Goal: Transaction & Acquisition: Purchase product/service

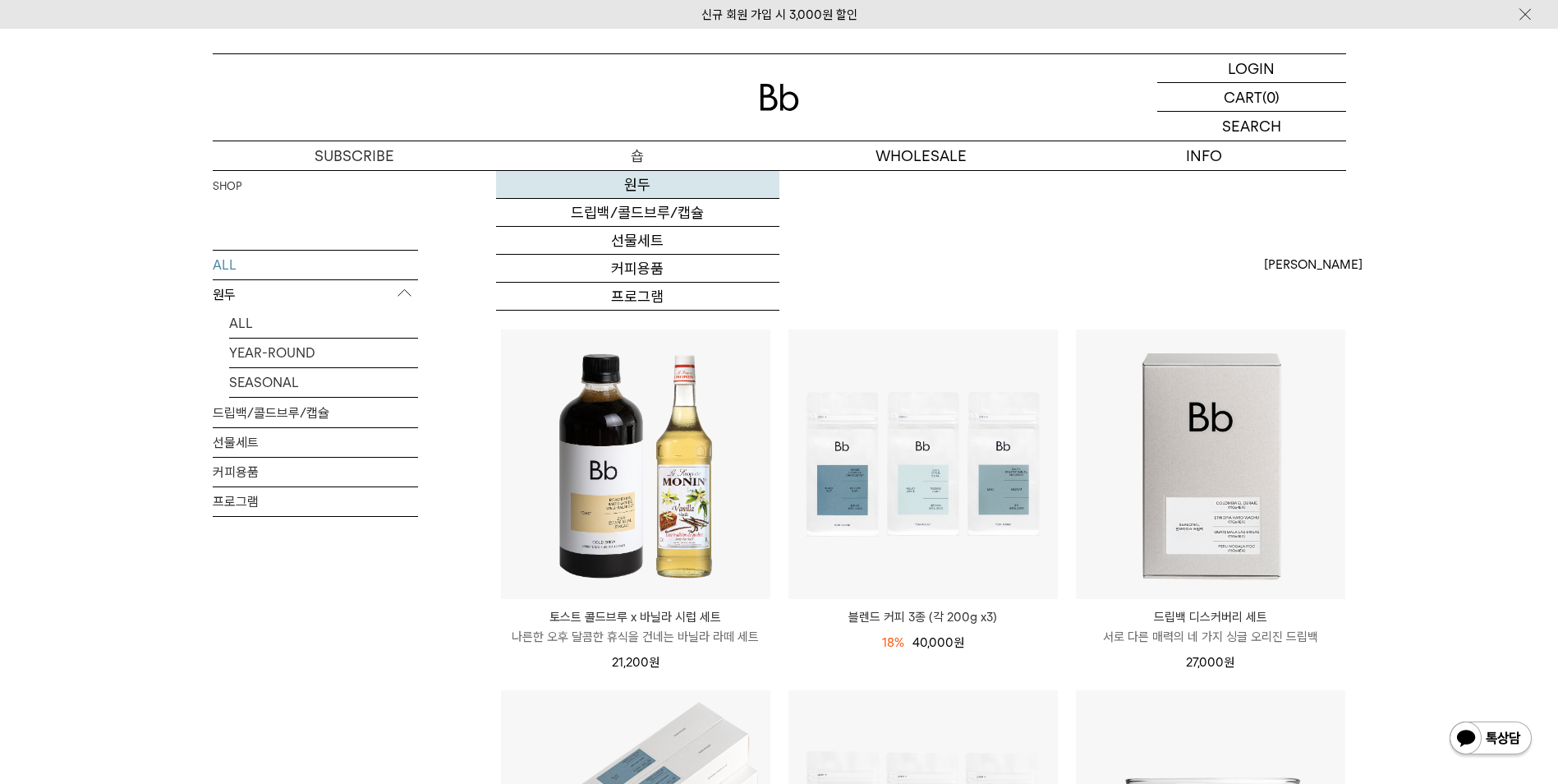
click at [626, 191] on link "원두" at bounding box center [637, 185] width 283 height 28
